Goal: Complete application form

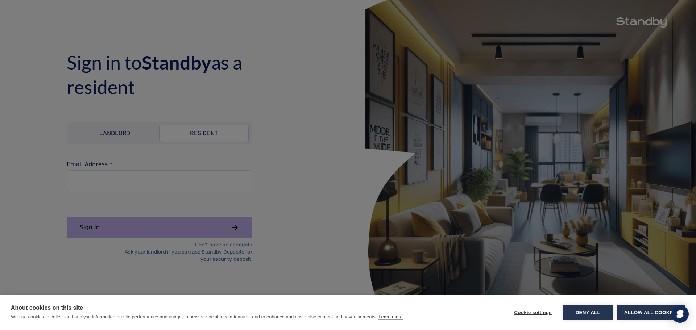
click at [606, 314] on button "Deny all" at bounding box center [588, 313] width 51 height 16
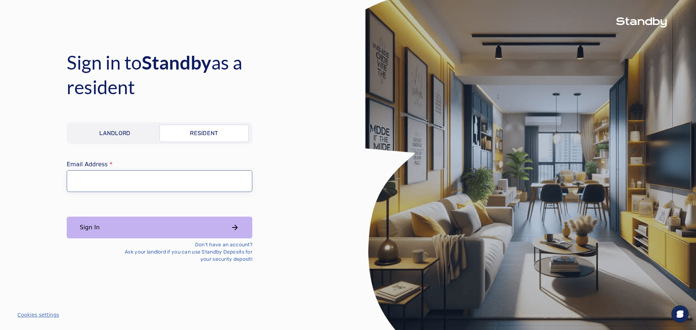
click at [135, 170] on input "Email Address" at bounding box center [160, 181] width 186 height 22
type input "**********"
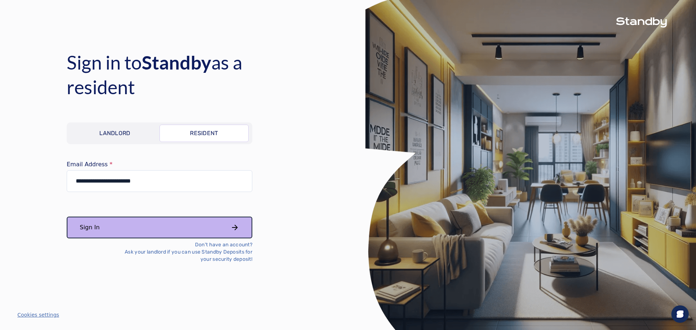
click at [162, 232] on button "Sign In" at bounding box center [160, 228] width 186 height 22
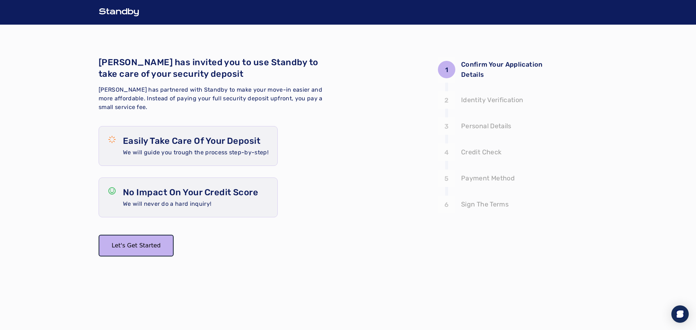
click at [143, 247] on button "Let's Get Started" at bounding box center [136, 246] width 75 height 22
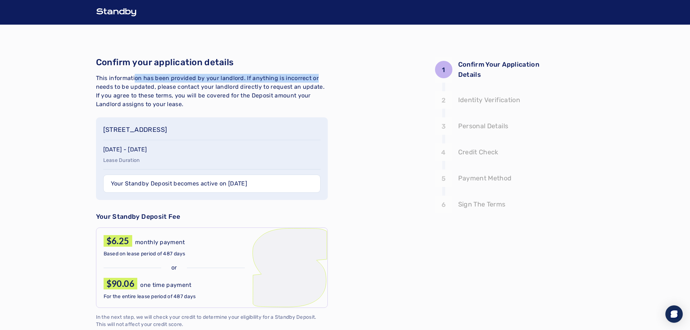
drag, startPoint x: 134, startPoint y: 78, endPoint x: 328, endPoint y: 82, distance: 193.6
click at [328, 82] on div "1 Confirm Your Application Details 2 3 4 5 6 Confirm your application details T…" at bounding box center [345, 232] width 499 height 414
drag, startPoint x: 101, startPoint y: 128, endPoint x: 306, endPoint y: 132, distance: 205.2
click at [307, 132] on div "6801 Burnet Road, Apt. 204, Austin, TX, #204 Oct 1, 2025 - Jan 31, 2027 Lease D…" at bounding box center [212, 158] width 232 height 83
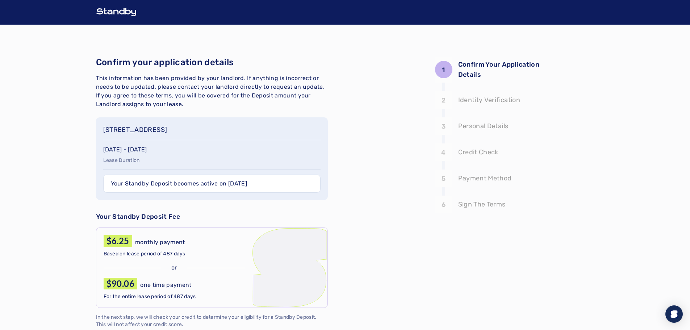
click at [273, 141] on div "6801 Burnet Road, Apt. 204, Austin, TX, #204 Oct 1, 2025 - Jan 31, 2027 Lease D…" at bounding box center [212, 158] width 232 height 83
drag, startPoint x: 258, startPoint y: 129, endPoint x: 152, endPoint y: 125, distance: 105.6
click at [152, 125] on p "6801 Burnet Road, Apt. 204, Austin, TX, #204" at bounding box center [211, 130] width 217 height 10
click at [151, 125] on p "6801 Burnet Road, Apt. 204, Austin, TX, #204" at bounding box center [211, 130] width 217 height 10
click at [146, 121] on div "6801 Burnet Road, Apt. 204, Austin, TX, #204 Oct 1, 2025 - Jan 31, 2027 Lease D…" at bounding box center [212, 158] width 232 height 83
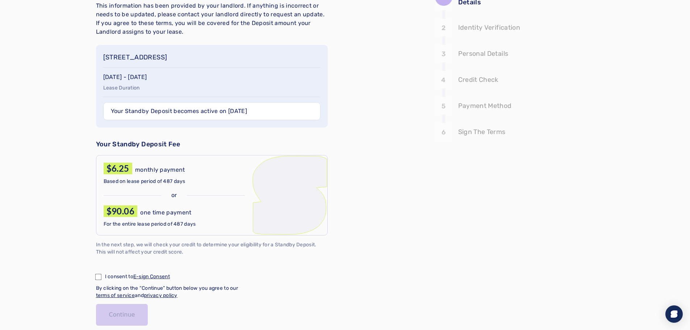
scroll to position [108, 0]
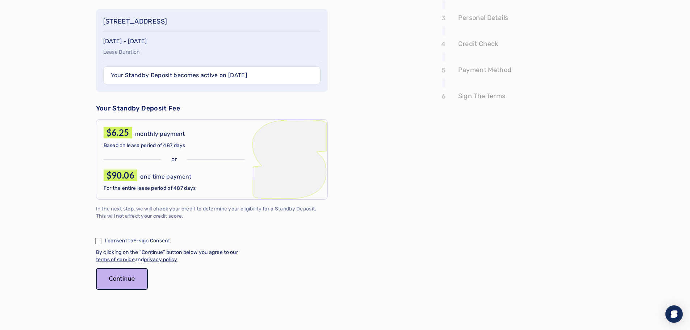
click at [112, 278] on button "Continue" at bounding box center [122, 279] width 52 height 22
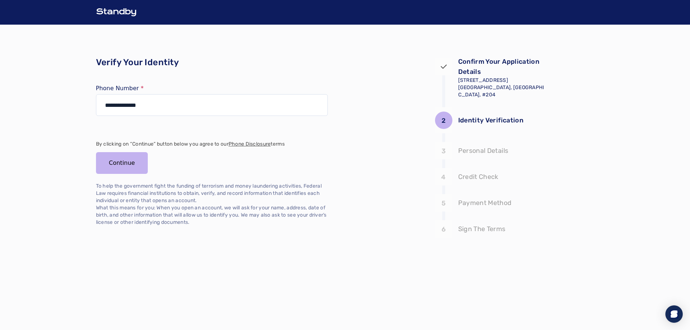
scroll to position [0, 0]
click at [132, 165] on button "Continue" at bounding box center [125, 163] width 52 height 22
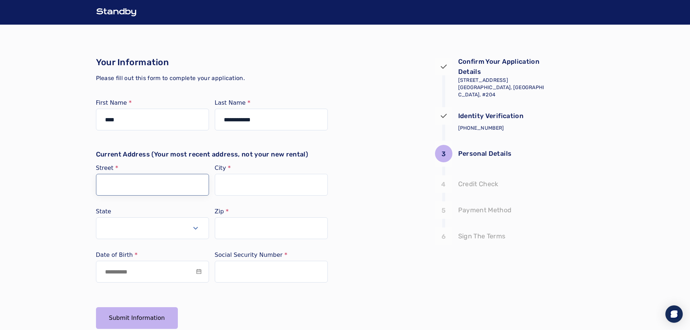
click at [160, 185] on input "Street" at bounding box center [152, 185] width 113 height 22
type input "**********"
type input "******"
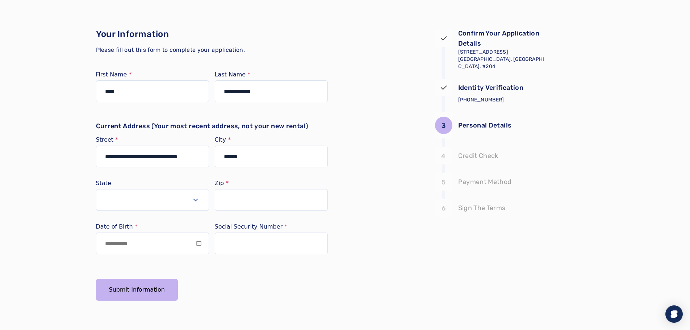
scroll to position [29, 0]
click at [194, 199] on icon "Select open" at bounding box center [195, 199] width 5 height 3
type input "**"
click at [157, 253] on div "TX" at bounding box center [152, 250] width 101 height 17
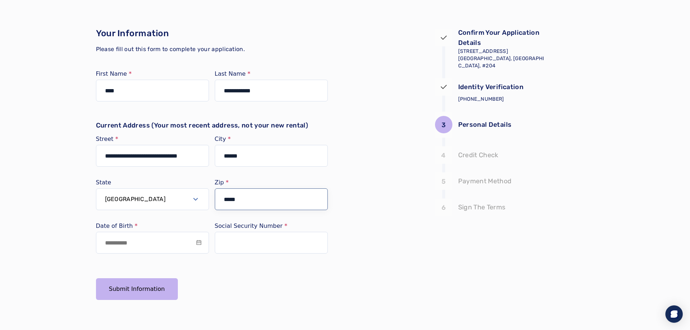
type input "*****"
type input "**********"
click at [140, 294] on button "Submit Information" at bounding box center [137, 289] width 82 height 22
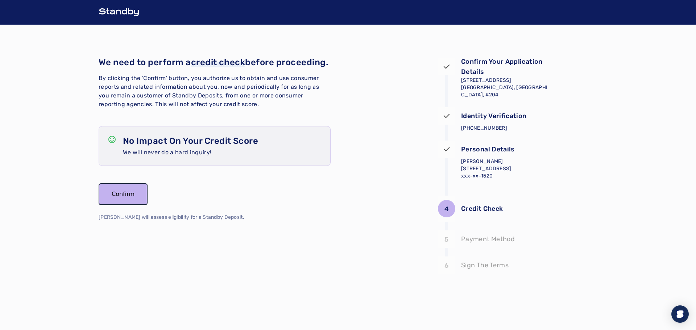
click at [132, 205] on button "Confirm" at bounding box center [123, 194] width 49 height 22
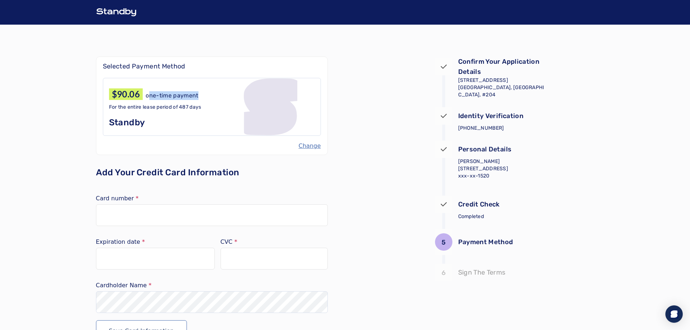
drag, startPoint x: 148, startPoint y: 92, endPoint x: 206, endPoint y: 94, distance: 58.4
click at [206, 94] on div "$90.06 one-time payment" at bounding box center [212, 94] width 206 height 12
click at [307, 145] on button "Change" at bounding box center [310, 146] width 22 height 9
